Goal: Task Accomplishment & Management: Complete application form

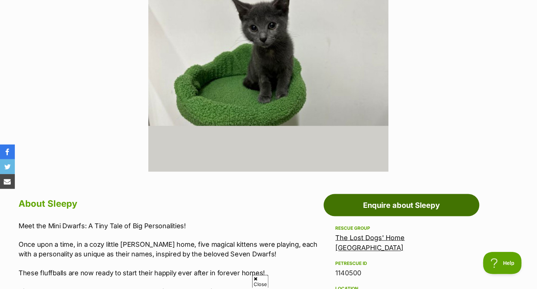
click at [373, 209] on link "Enquire about Sleepy" at bounding box center [402, 205] width 156 height 22
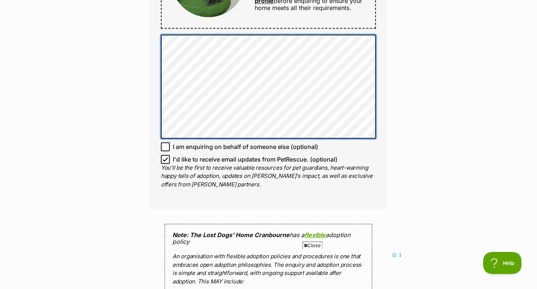
scroll to position [519, 0]
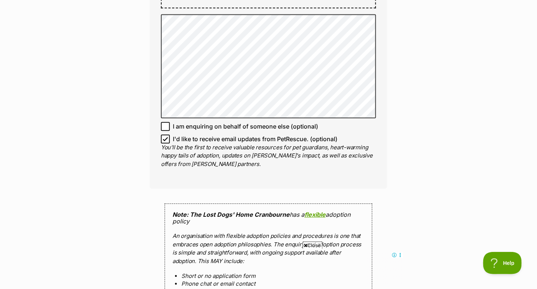
click at [164, 137] on icon at bounding box center [165, 139] width 5 height 5
click at [164, 137] on input "I'd like to receive email updates from PetRescue. (optional)" at bounding box center [165, 139] width 9 height 9
checkbox input "false"
drag, startPoint x: 164, startPoint y: 137, endPoint x: 142, endPoint y: 148, distance: 24.7
click at [142, 148] on div "Enquire about Sleepy 9702 8055 Send an enquiry via the form below or phone us o…" at bounding box center [269, 48] width 260 height 1001
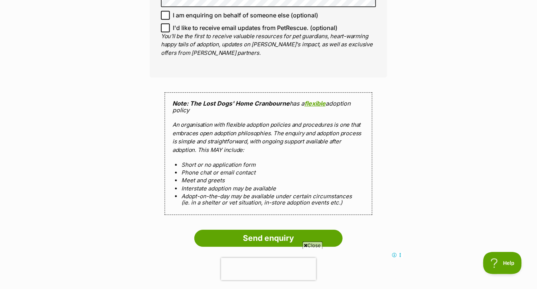
scroll to position [0, 0]
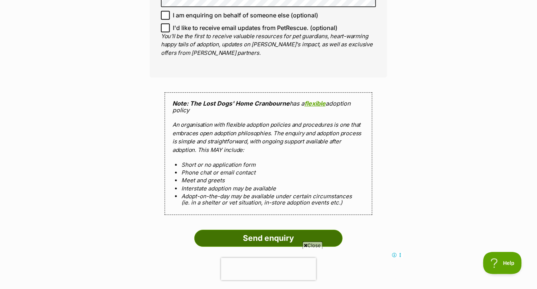
click at [225, 239] on input "Send enquiry" at bounding box center [268, 238] width 148 height 17
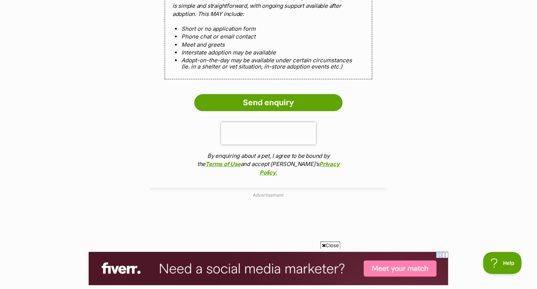
scroll to position [816, 0]
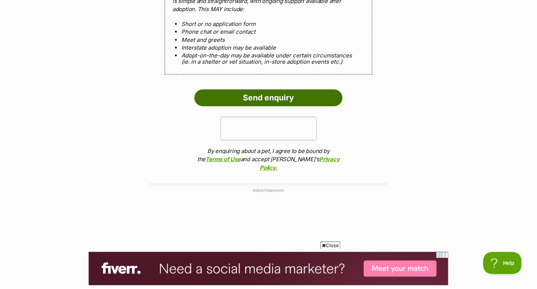
click at [228, 102] on input "Send enquiry" at bounding box center [268, 97] width 148 height 17
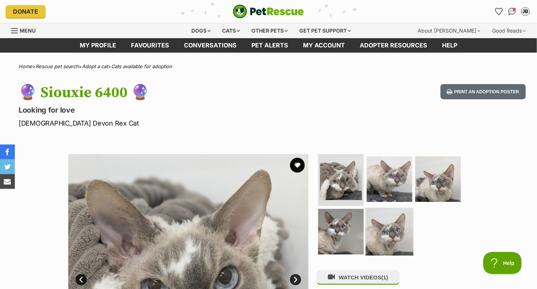
click at [390, 226] on img at bounding box center [390, 232] width 48 height 48
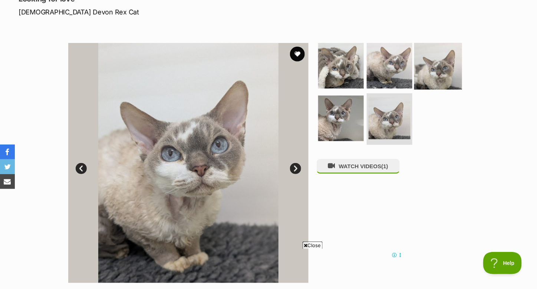
click at [422, 83] on img at bounding box center [438, 66] width 48 height 48
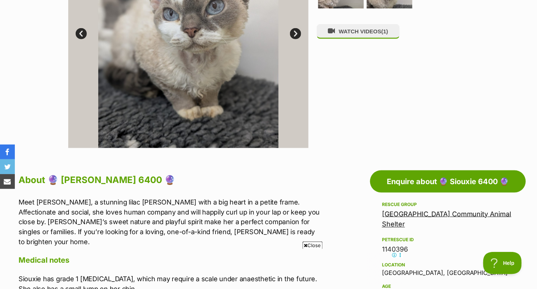
scroll to position [223, 0]
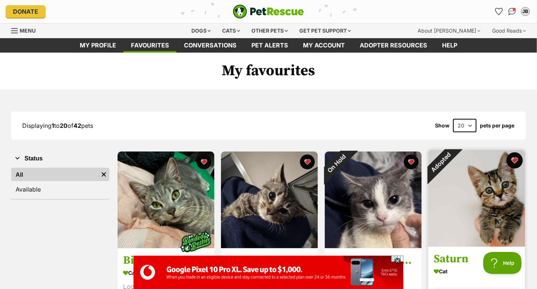
click at [511, 161] on button "favourite" at bounding box center [515, 160] width 16 height 16
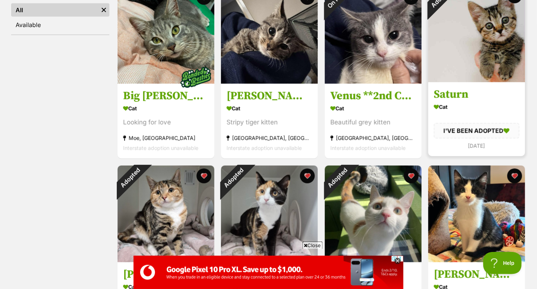
scroll to position [223, 0]
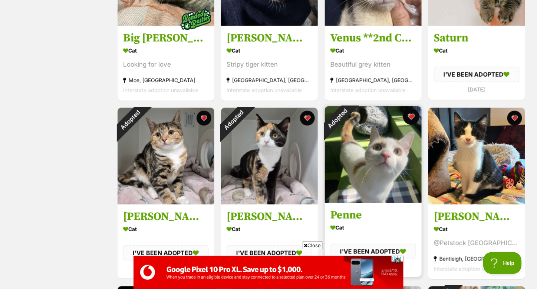
click at [410, 119] on button "favourite" at bounding box center [411, 117] width 16 height 16
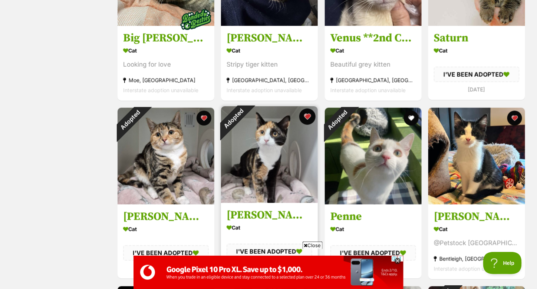
click at [306, 117] on button "favourite" at bounding box center [307, 117] width 16 height 16
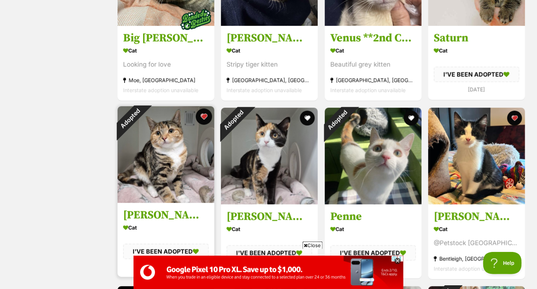
click at [203, 115] on button "favourite" at bounding box center [204, 117] width 16 height 16
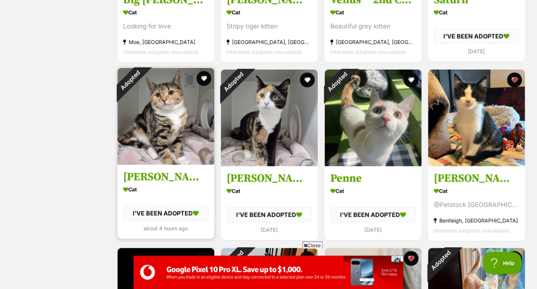
scroll to position [371, 0]
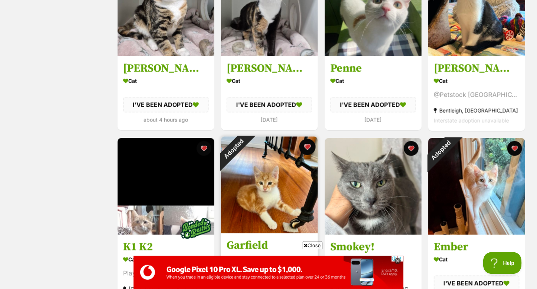
click at [306, 144] on button "favourite" at bounding box center [307, 147] width 16 height 16
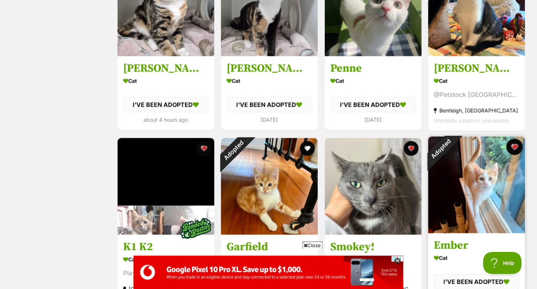
click at [515, 147] on button "favourite" at bounding box center [515, 147] width 16 height 16
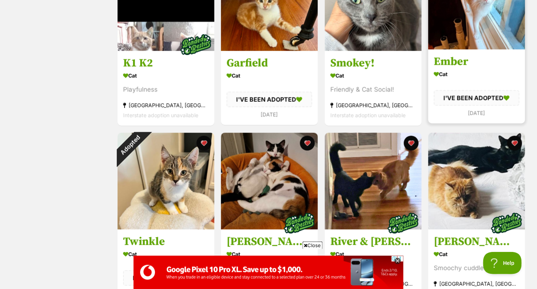
scroll to position [594, 0]
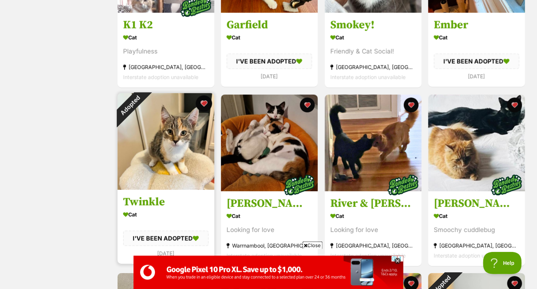
click at [204, 104] on button "favourite" at bounding box center [204, 103] width 16 height 16
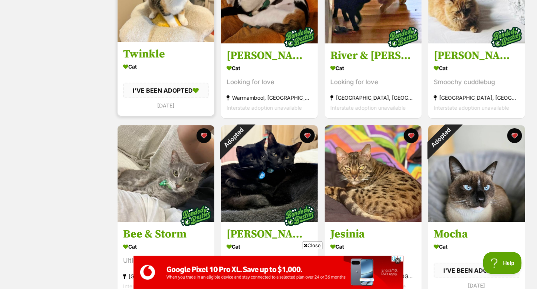
scroll to position [742, 0]
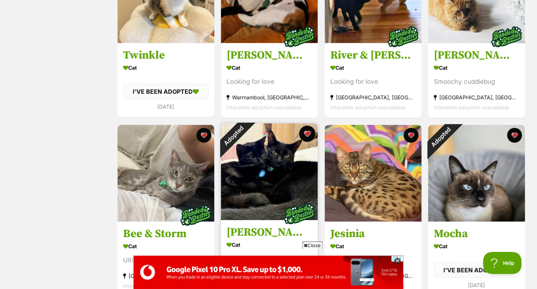
click at [309, 135] on button "favourite" at bounding box center [307, 134] width 16 height 16
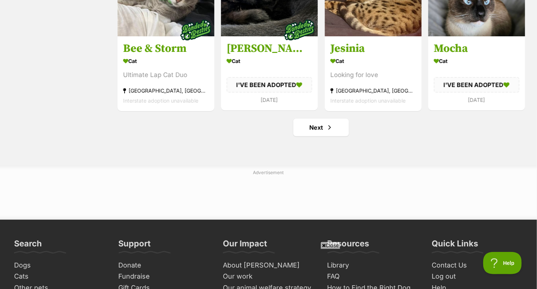
scroll to position [0, 0]
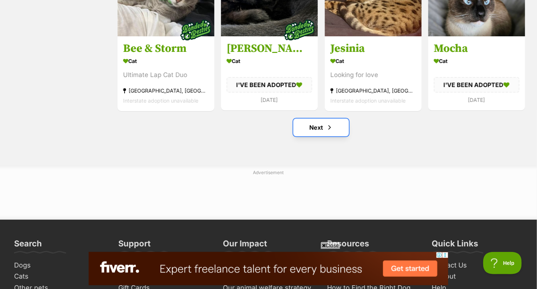
click at [334, 128] on link "Next" at bounding box center [321, 128] width 56 height 18
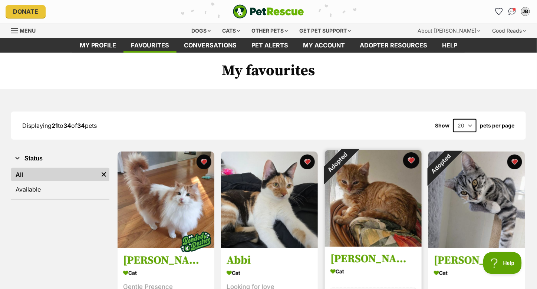
click at [415, 162] on button "favourite" at bounding box center [411, 160] width 16 height 16
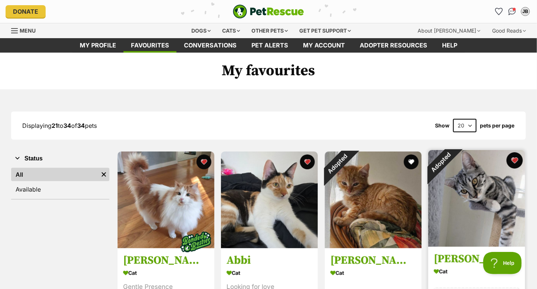
click at [510, 160] on button "favourite" at bounding box center [515, 160] width 16 height 16
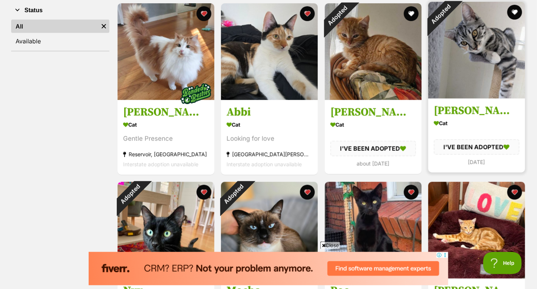
scroll to position [260, 0]
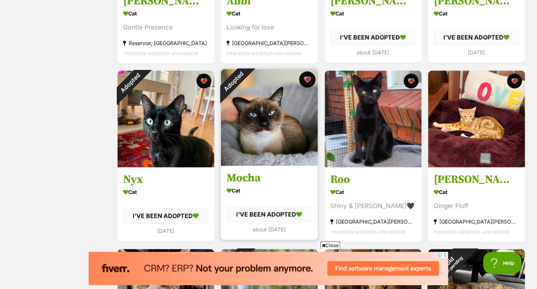
click at [305, 83] on button "favourite" at bounding box center [307, 80] width 16 height 16
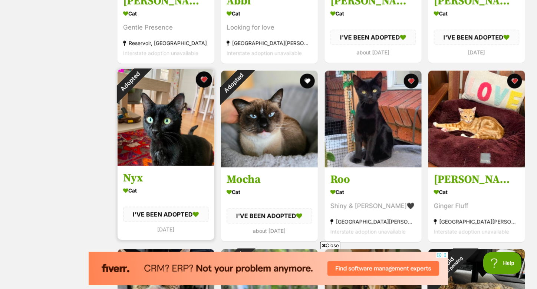
click at [202, 78] on button "favourite" at bounding box center [204, 80] width 16 height 16
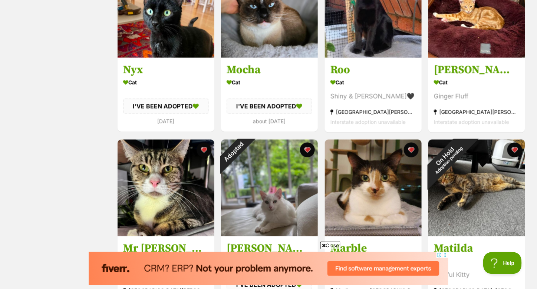
scroll to position [371, 0]
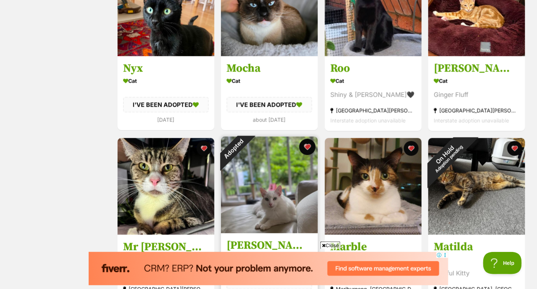
click at [306, 145] on button "favourite" at bounding box center [307, 147] width 16 height 16
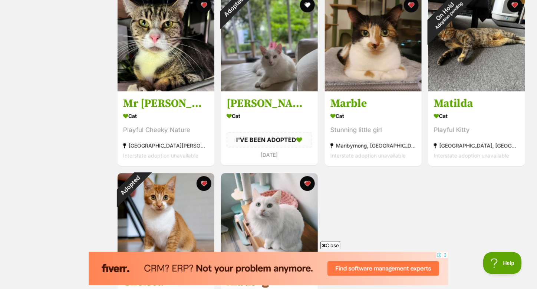
scroll to position [519, 0]
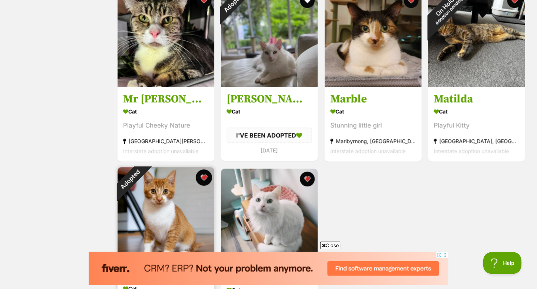
click at [205, 177] on button "favourite" at bounding box center [204, 178] width 16 height 16
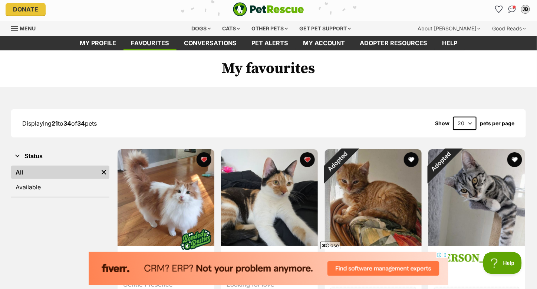
scroll to position [0, 0]
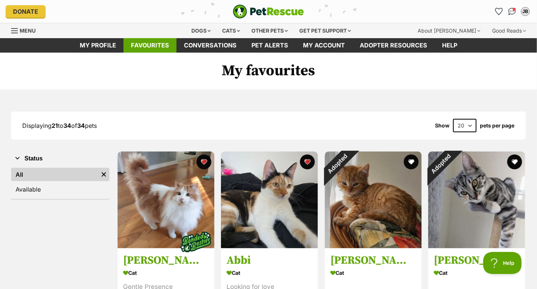
click at [150, 45] on link "Favourites" at bounding box center [150, 45] width 53 height 14
